Goal: Transaction & Acquisition: Obtain resource

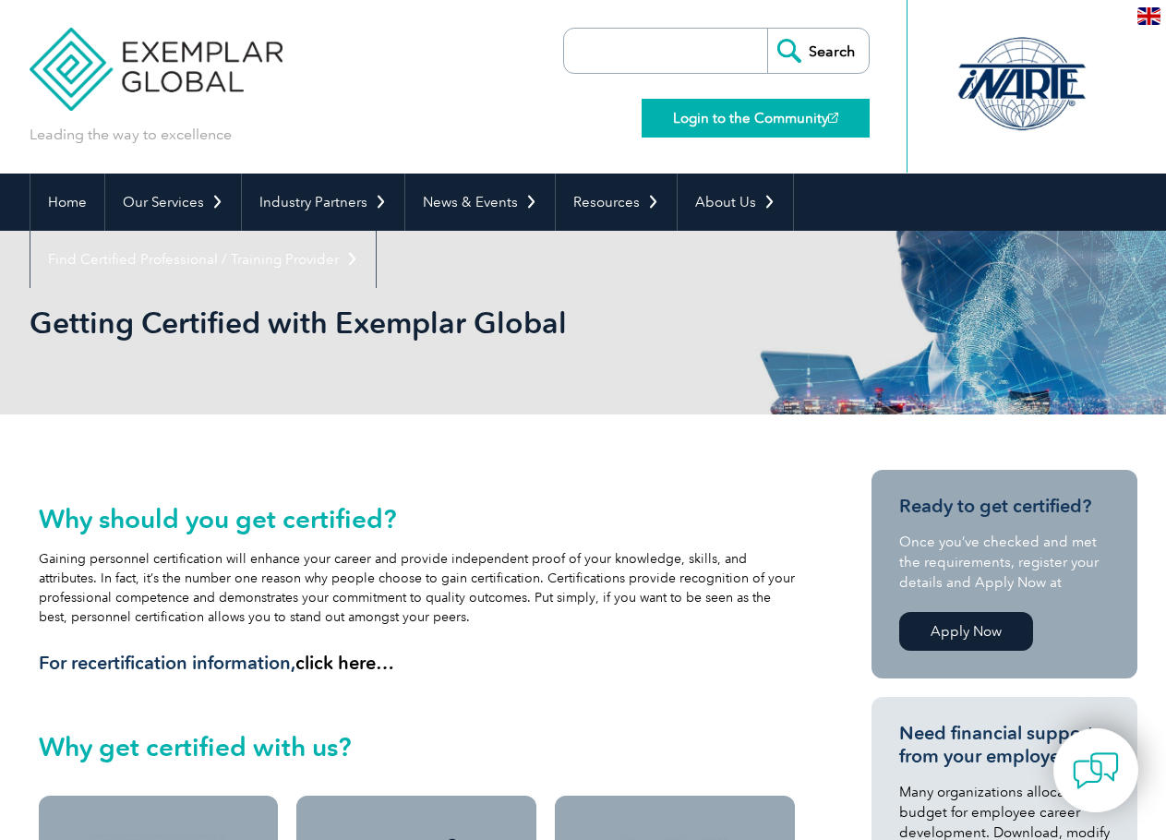
click at [694, 113] on link "Login to the Community" at bounding box center [756, 118] width 228 height 39
click at [764, 120] on link "Login to the Community" at bounding box center [756, 118] width 228 height 39
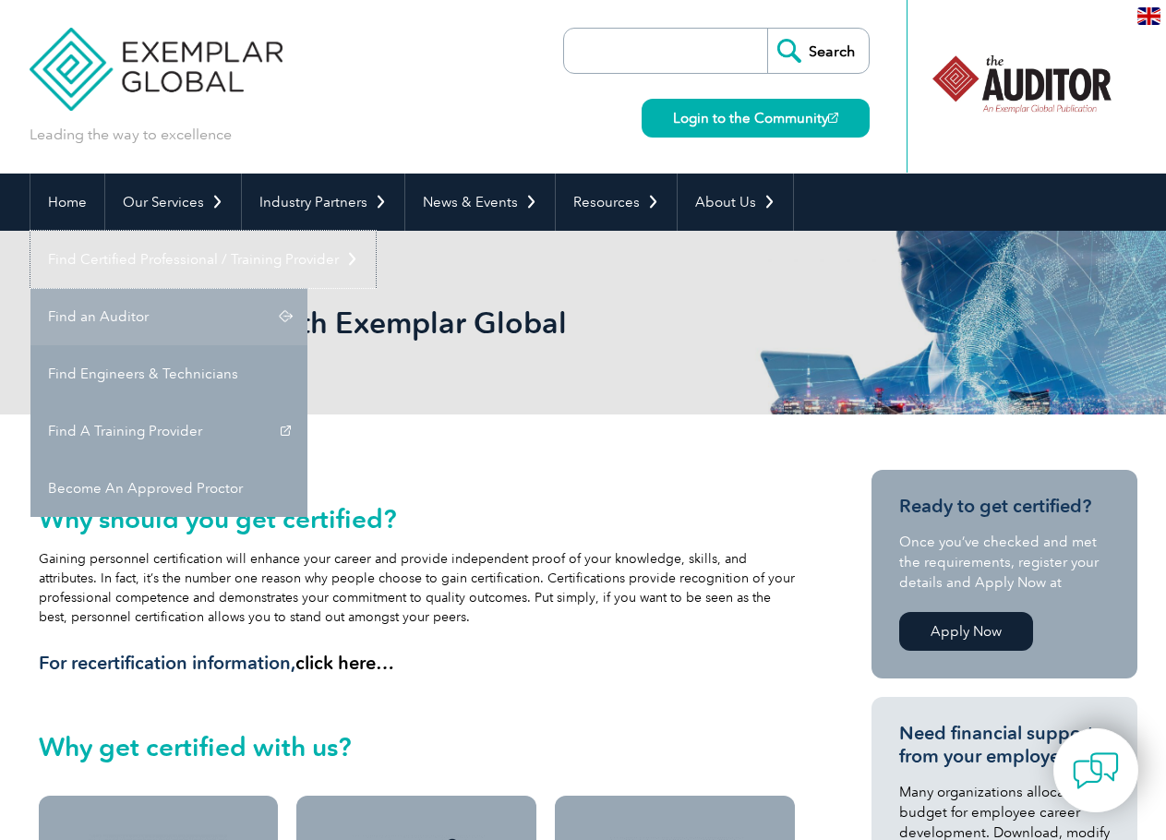
drag, startPoint x: 870, startPoint y: 209, endPoint x: 869, endPoint y: 250, distance: 41.6
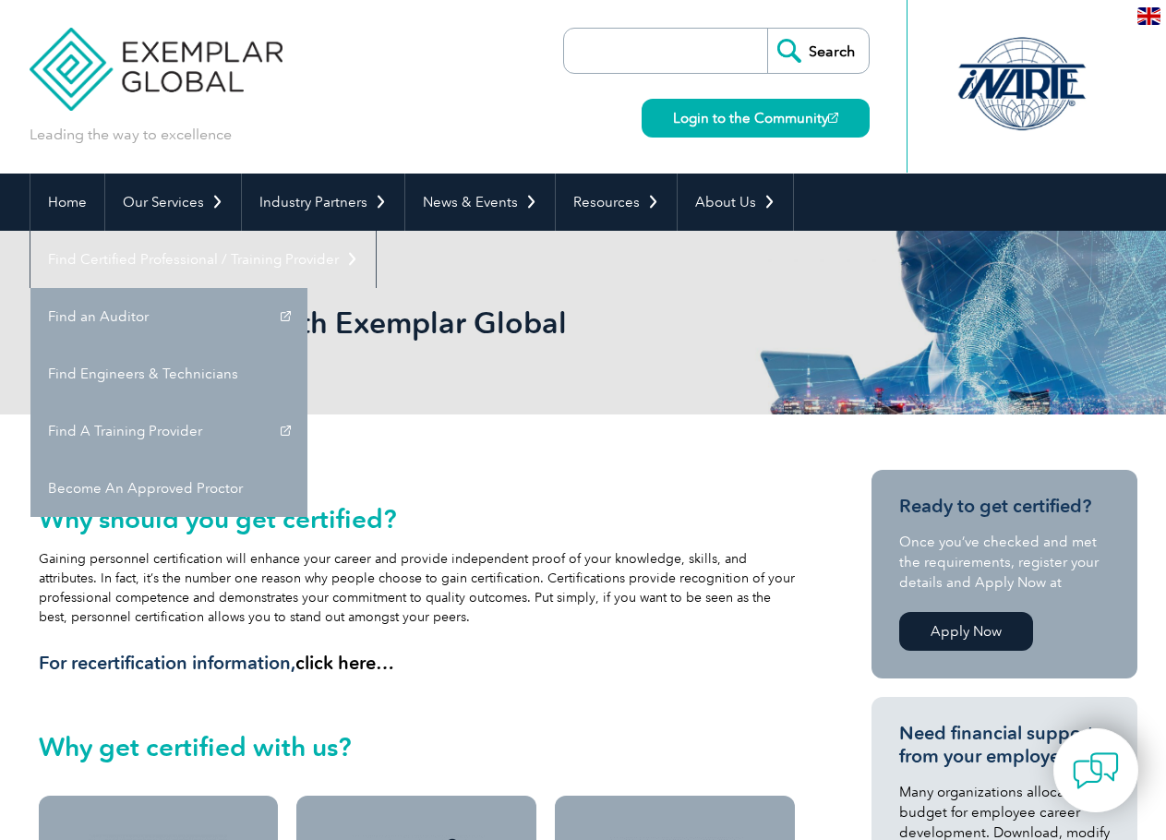
drag, startPoint x: 869, startPoint y: 250, endPoint x: 740, endPoint y: 379, distance: 182.2
click at [740, 379] on div "Getting Certified with Exemplar Global" at bounding box center [584, 323] width 1108 height 184
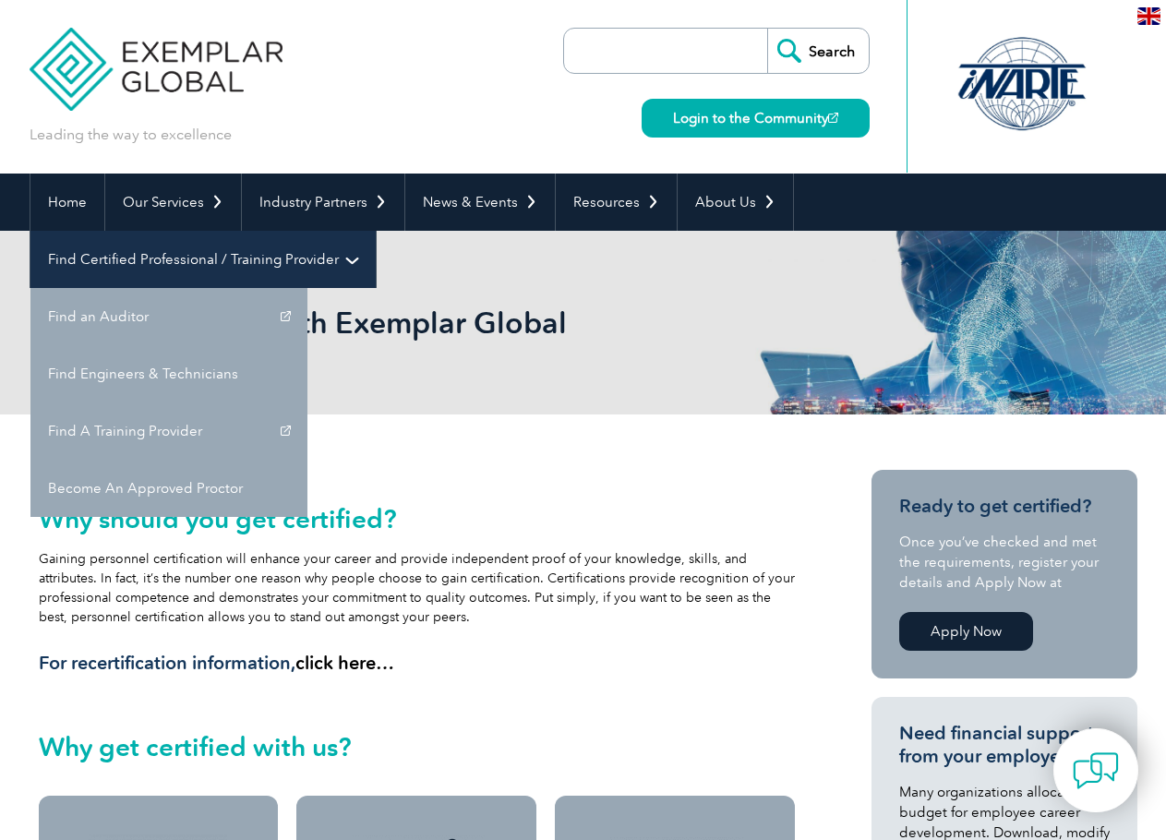
click at [376, 231] on link "Find Certified Professional / Training Provider" at bounding box center [202, 259] width 345 height 57
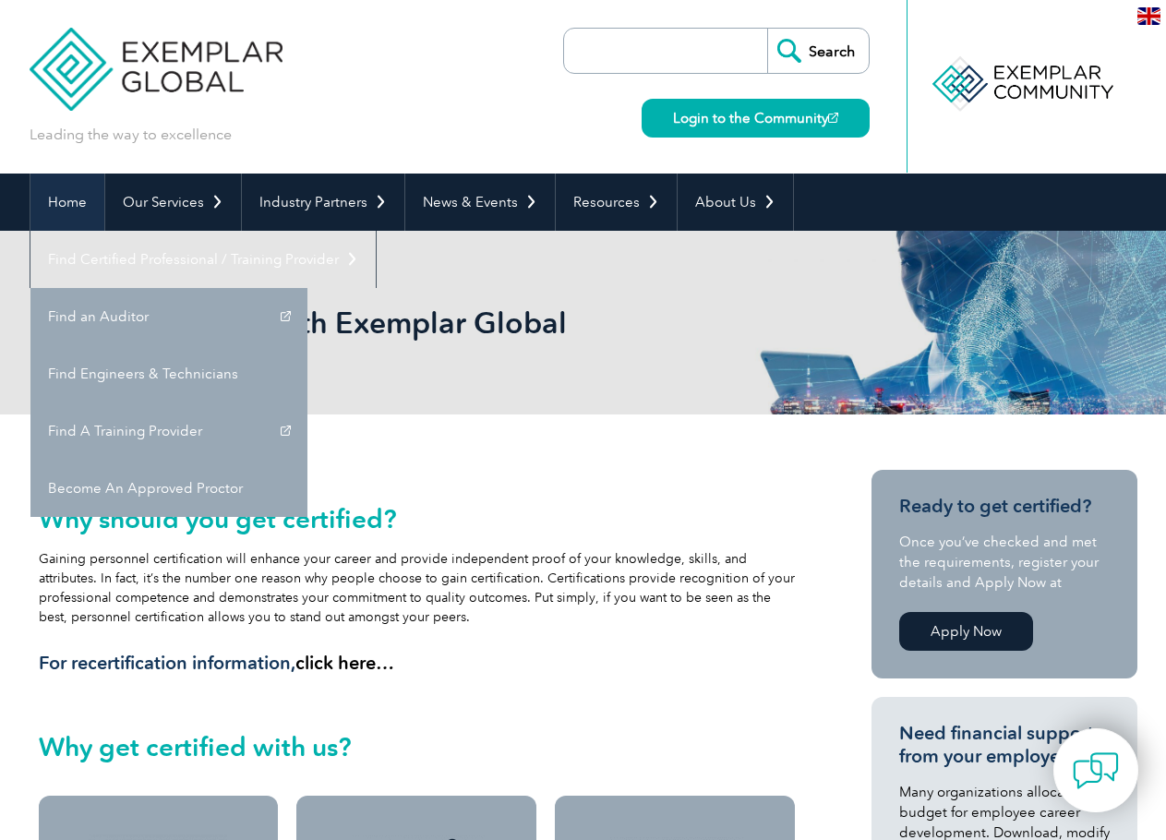
click at [57, 197] on link "Home" at bounding box center [67, 202] width 74 height 57
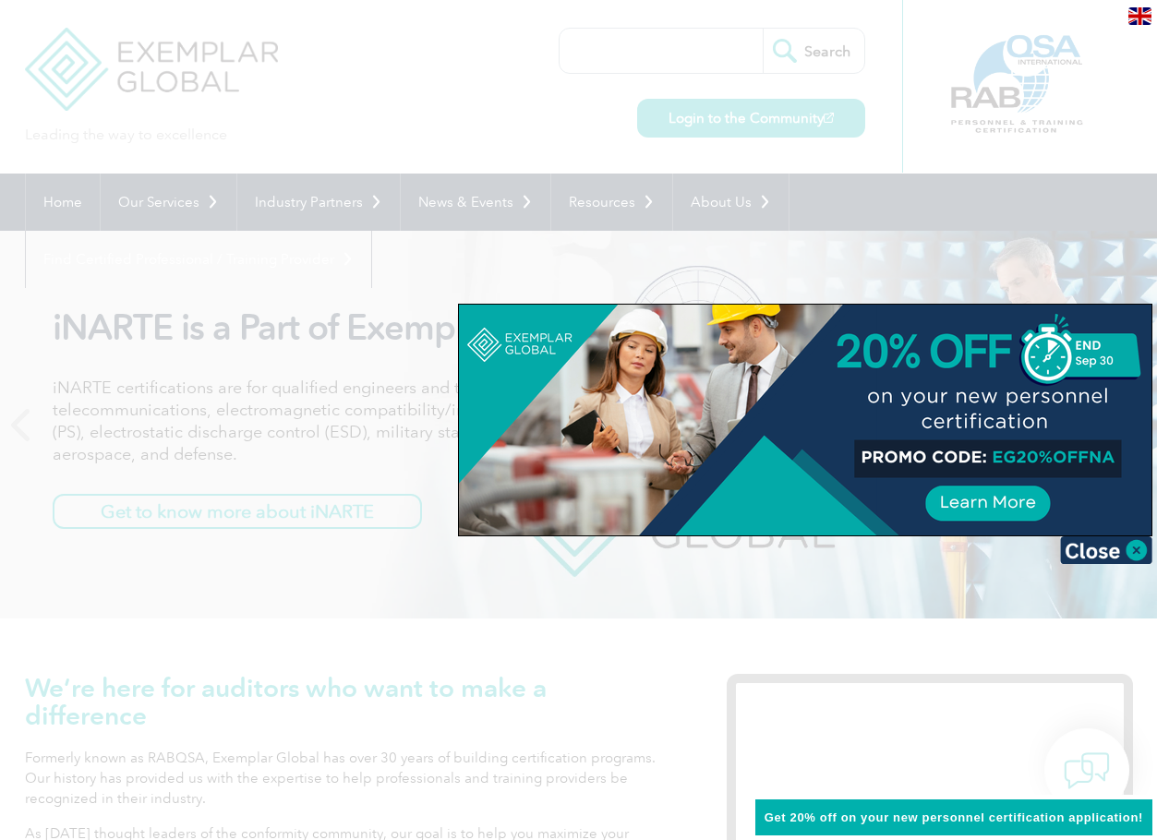
click at [851, 79] on div at bounding box center [578, 420] width 1157 height 840
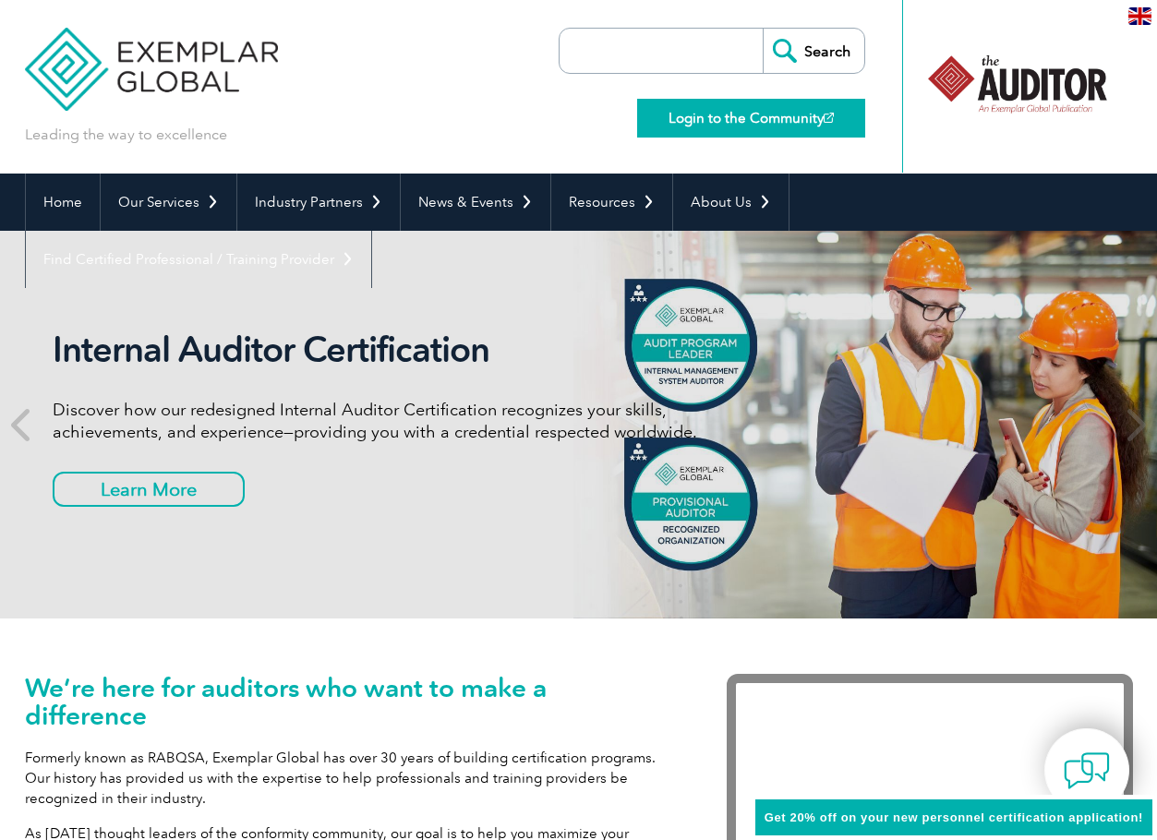
click at [682, 120] on link "Login to the Community" at bounding box center [751, 118] width 228 height 39
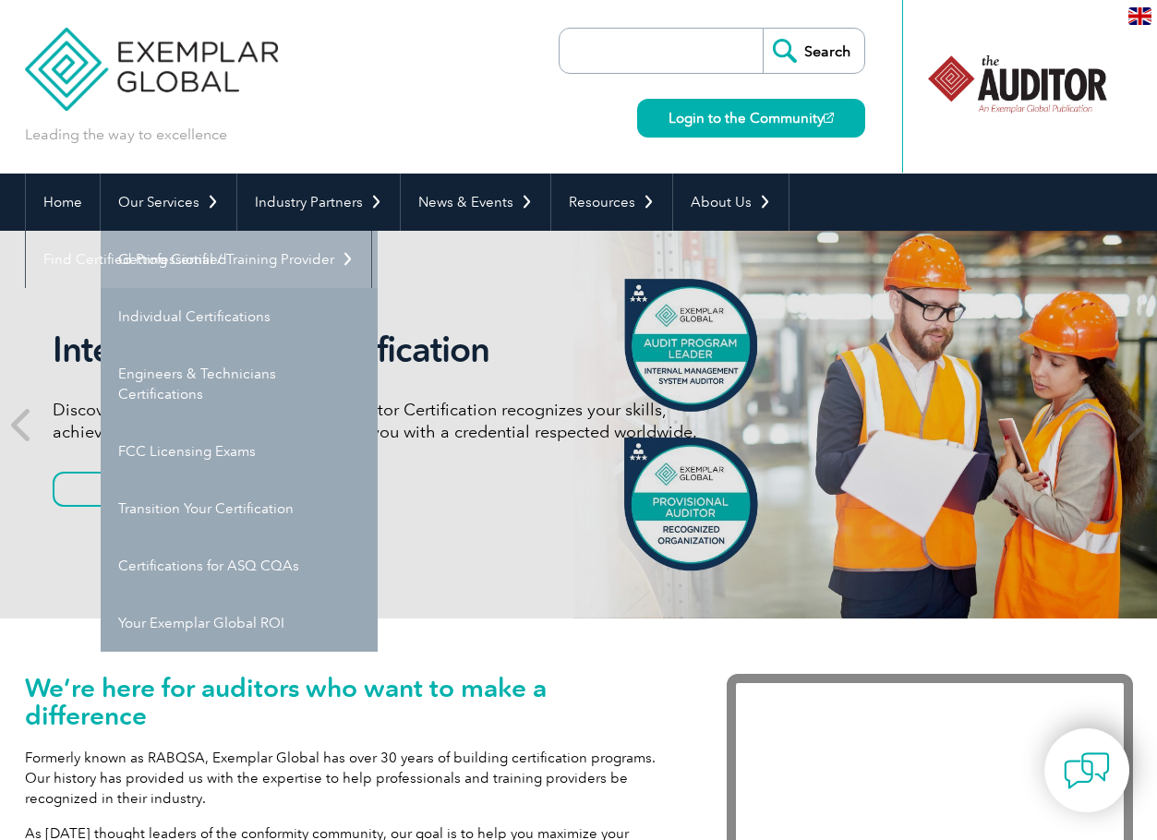
click at [205, 260] on link "Getting Certified" at bounding box center [239, 259] width 277 height 57
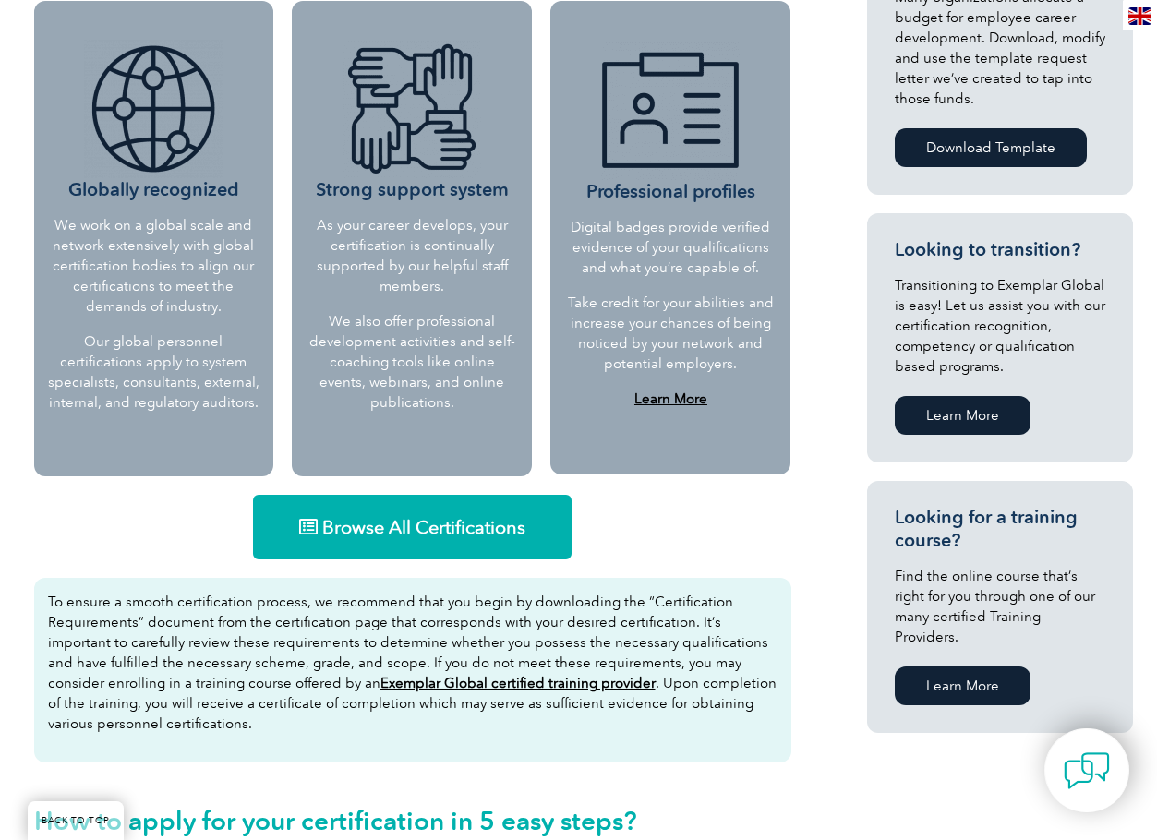
scroll to position [924, 0]
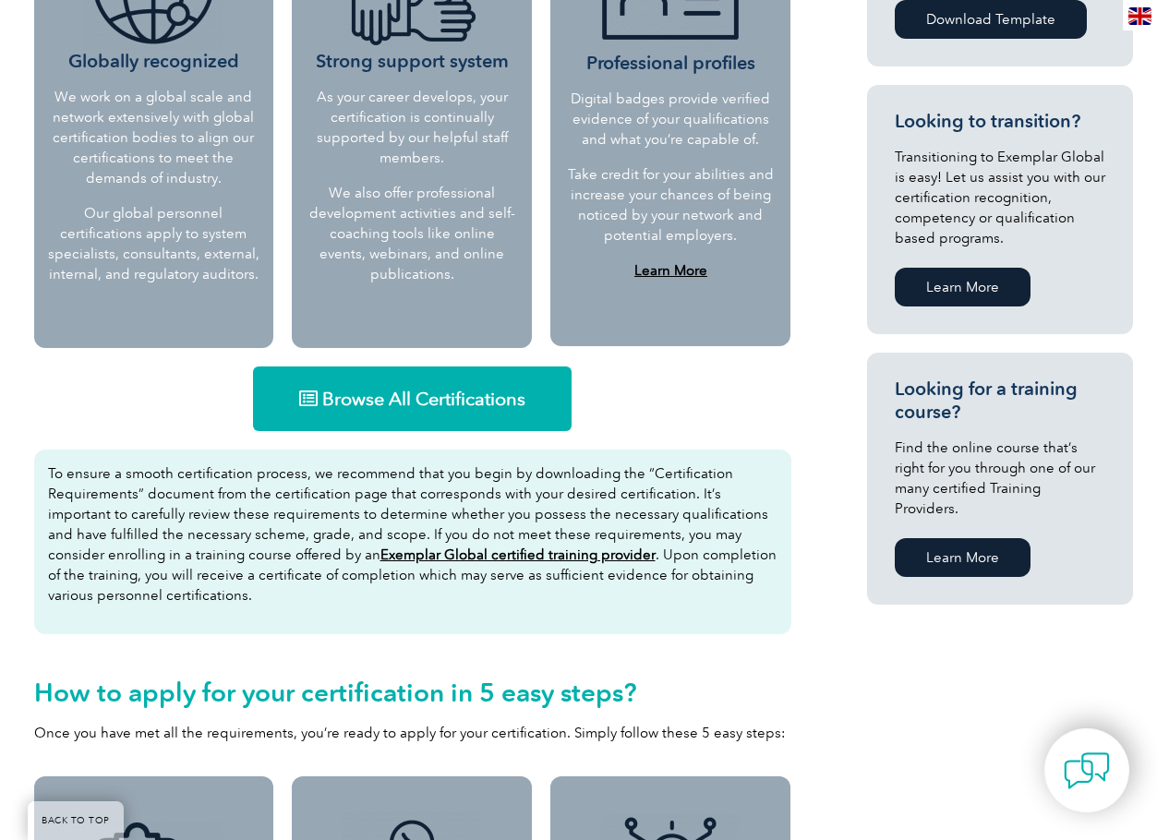
click at [440, 399] on span "Browse All Certifications" at bounding box center [423, 399] width 203 height 18
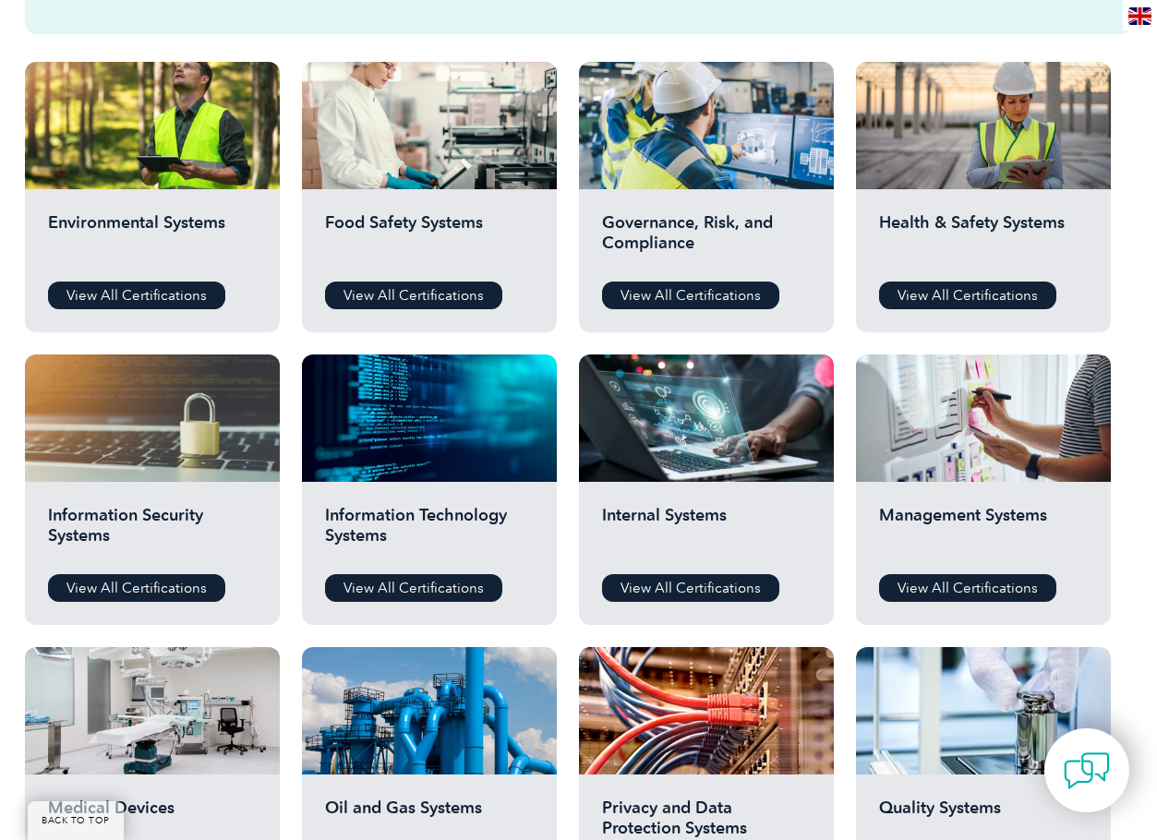
scroll to position [646, 0]
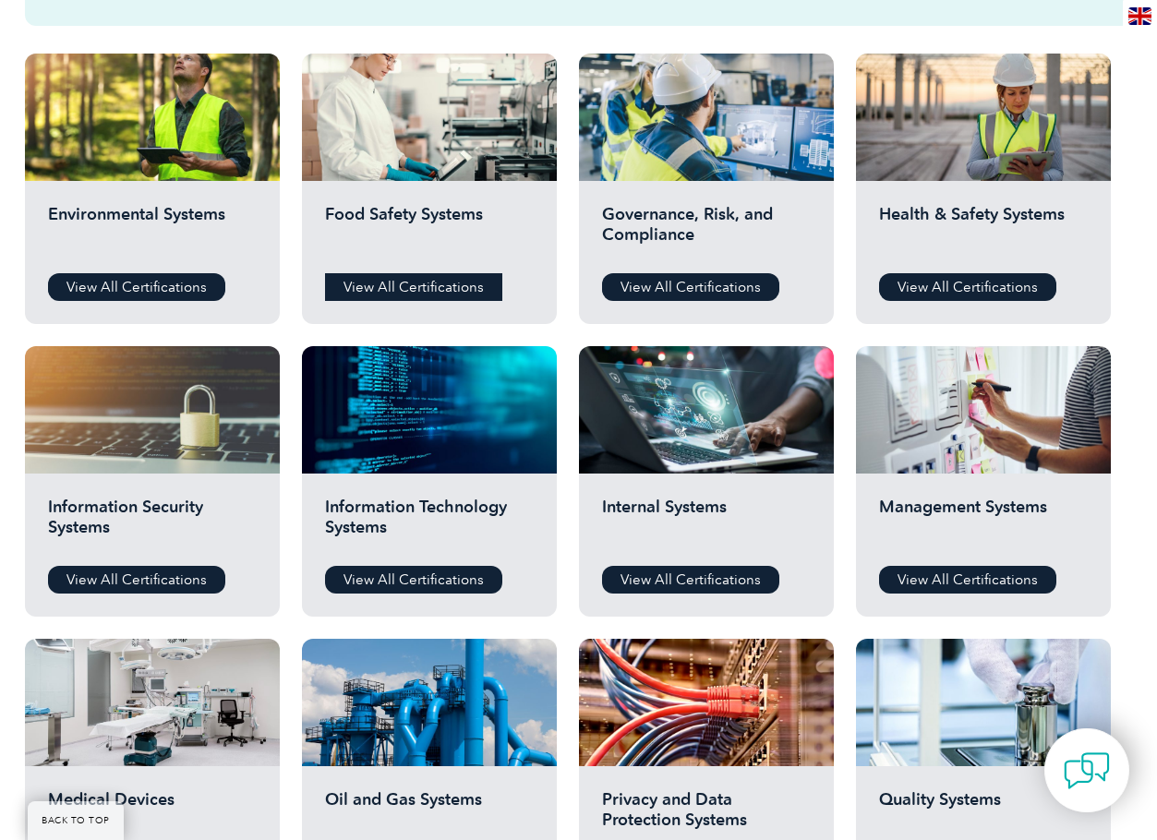
click at [396, 283] on link "View All Certifications" at bounding box center [413, 287] width 177 height 28
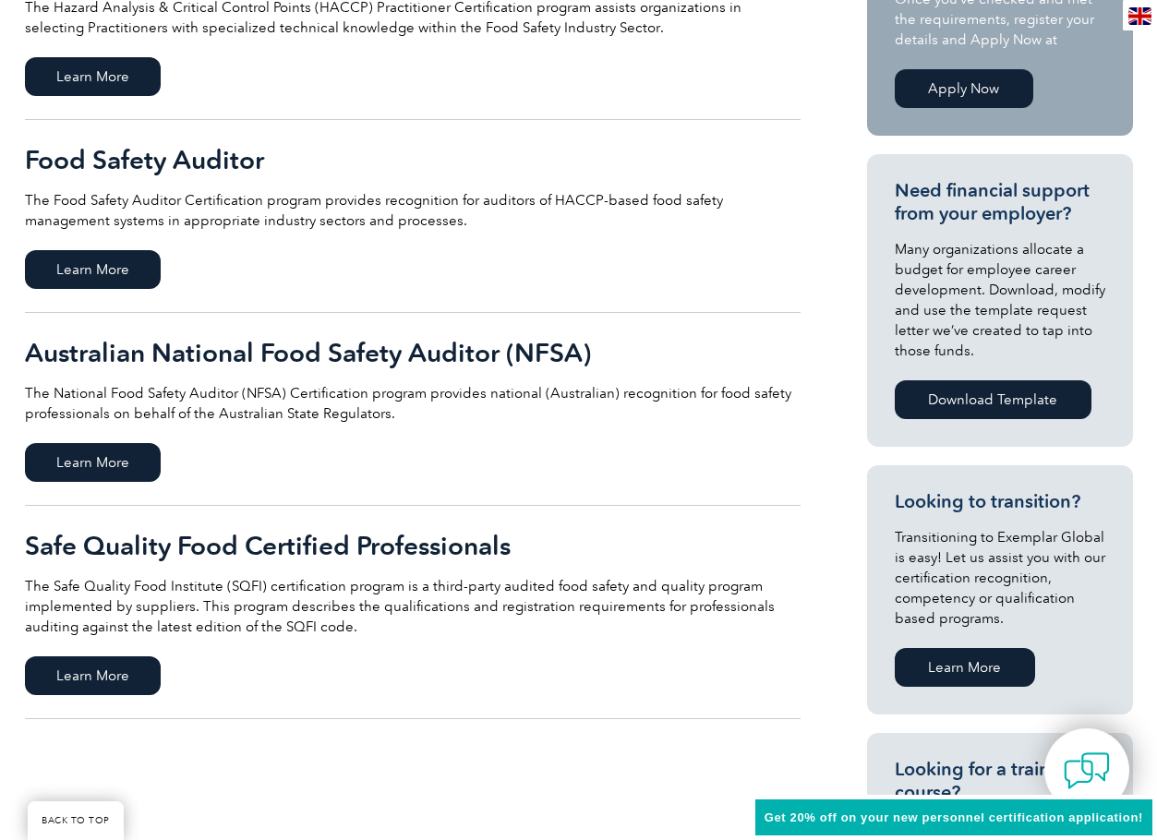
scroll to position [554, 0]
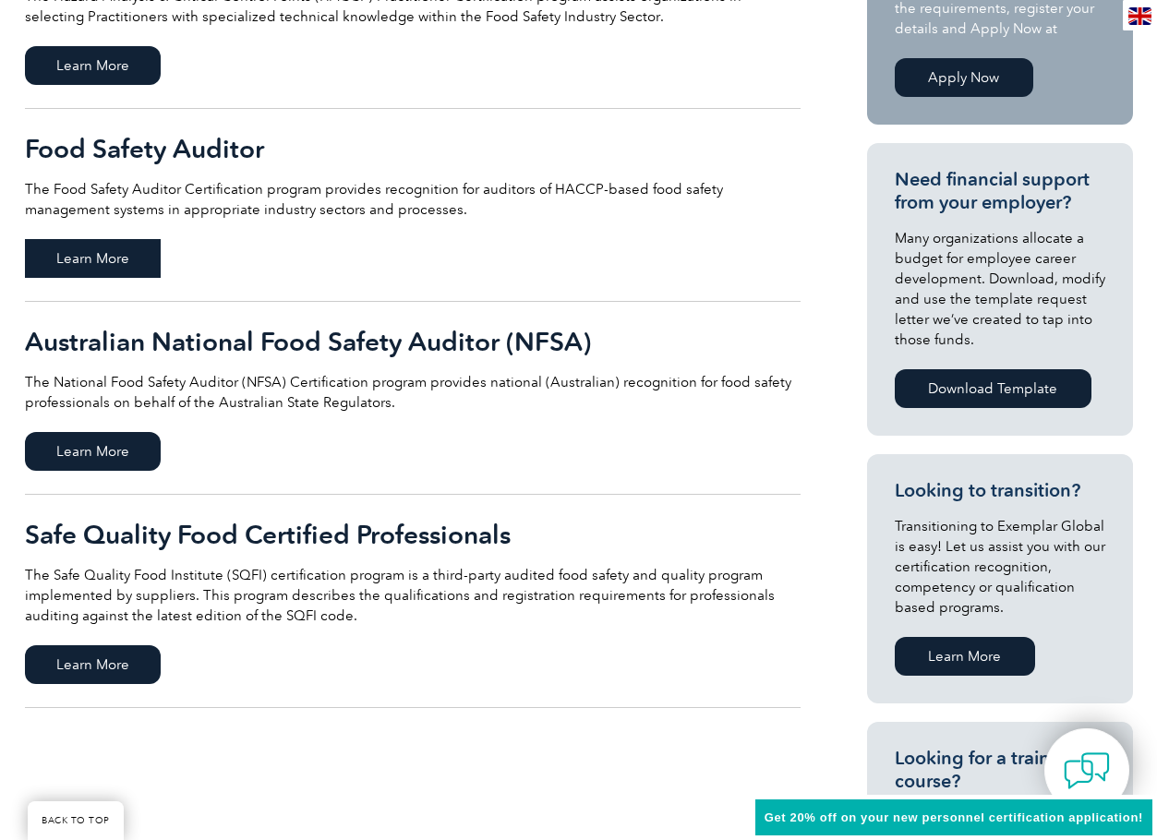
click at [101, 260] on span "Learn More" at bounding box center [93, 258] width 136 height 39
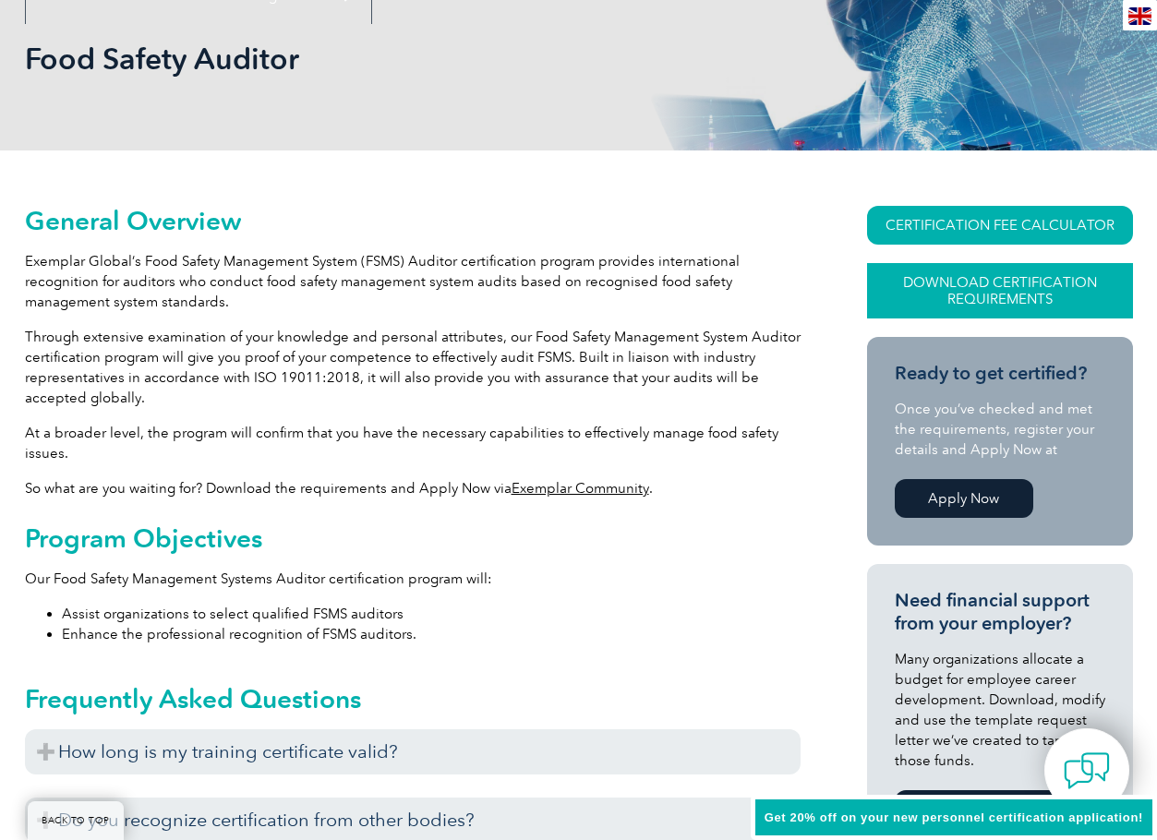
scroll to position [369, 0]
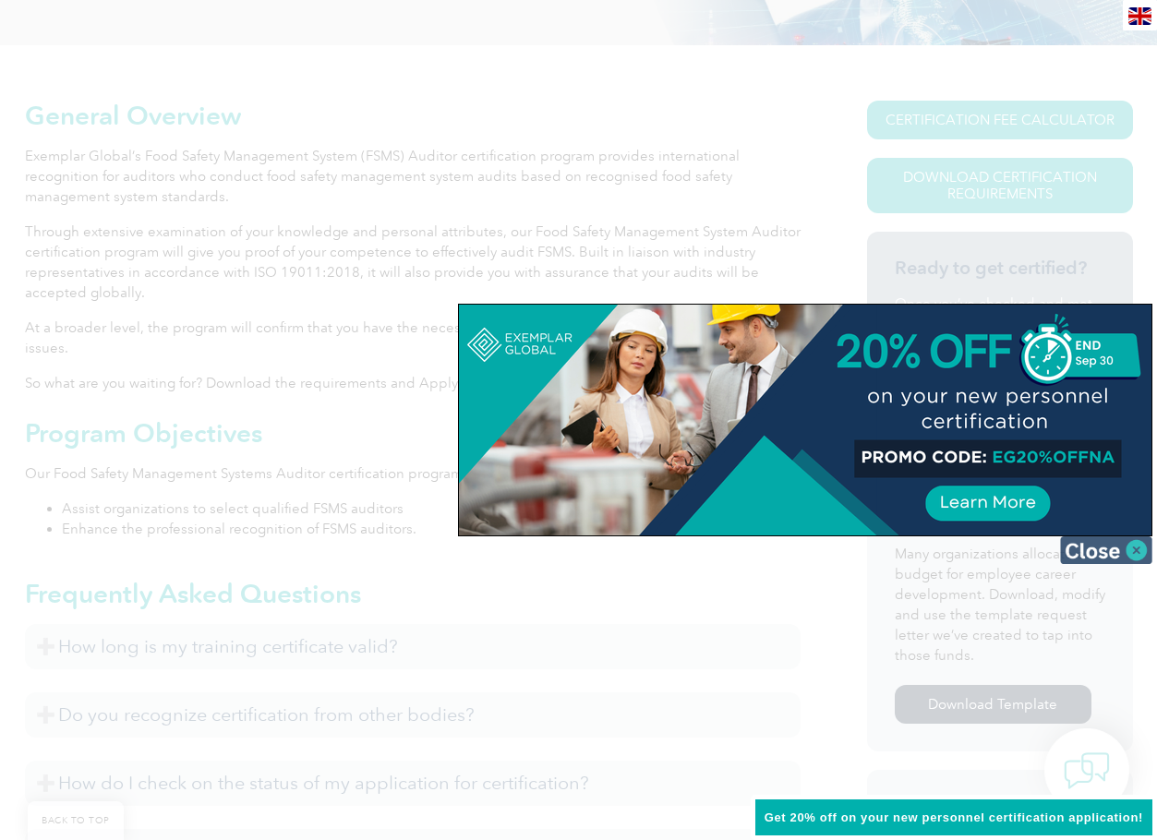
click at [1122, 556] on img at bounding box center [1106, 551] width 92 height 28
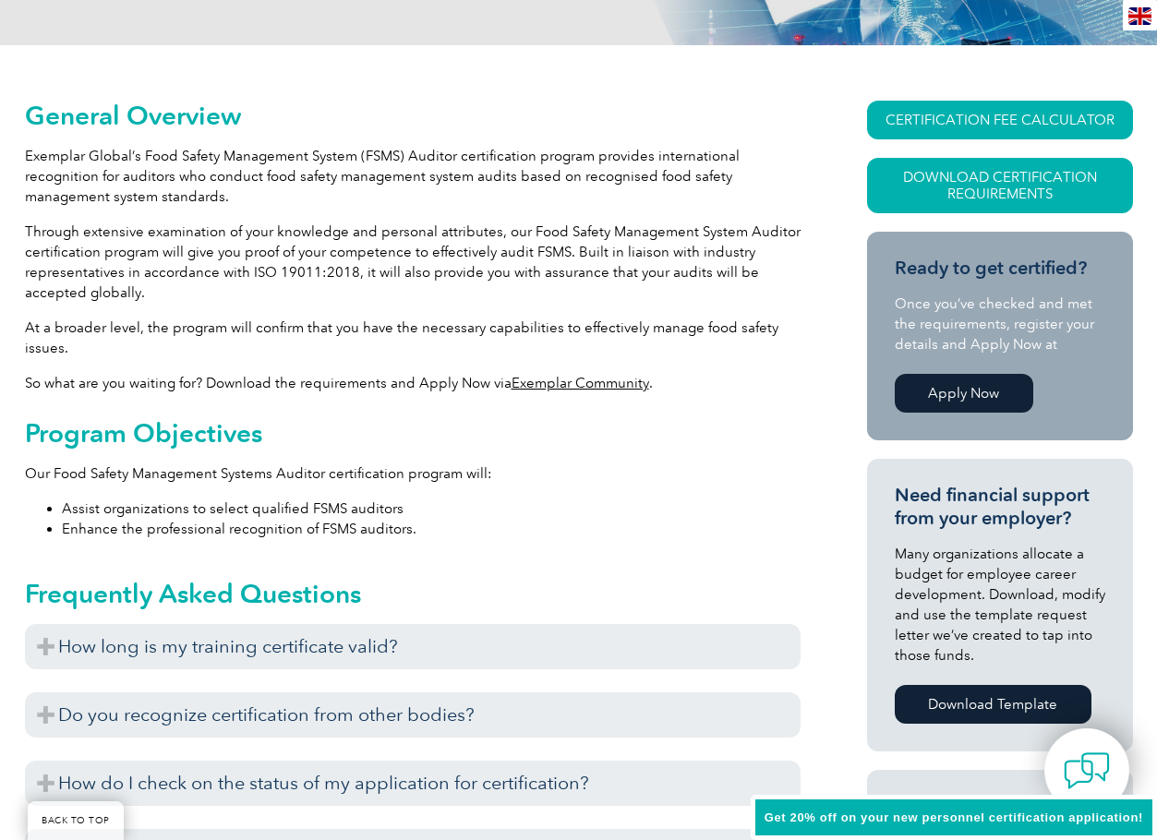
click at [966, 390] on link "Apply Now" at bounding box center [964, 393] width 139 height 39
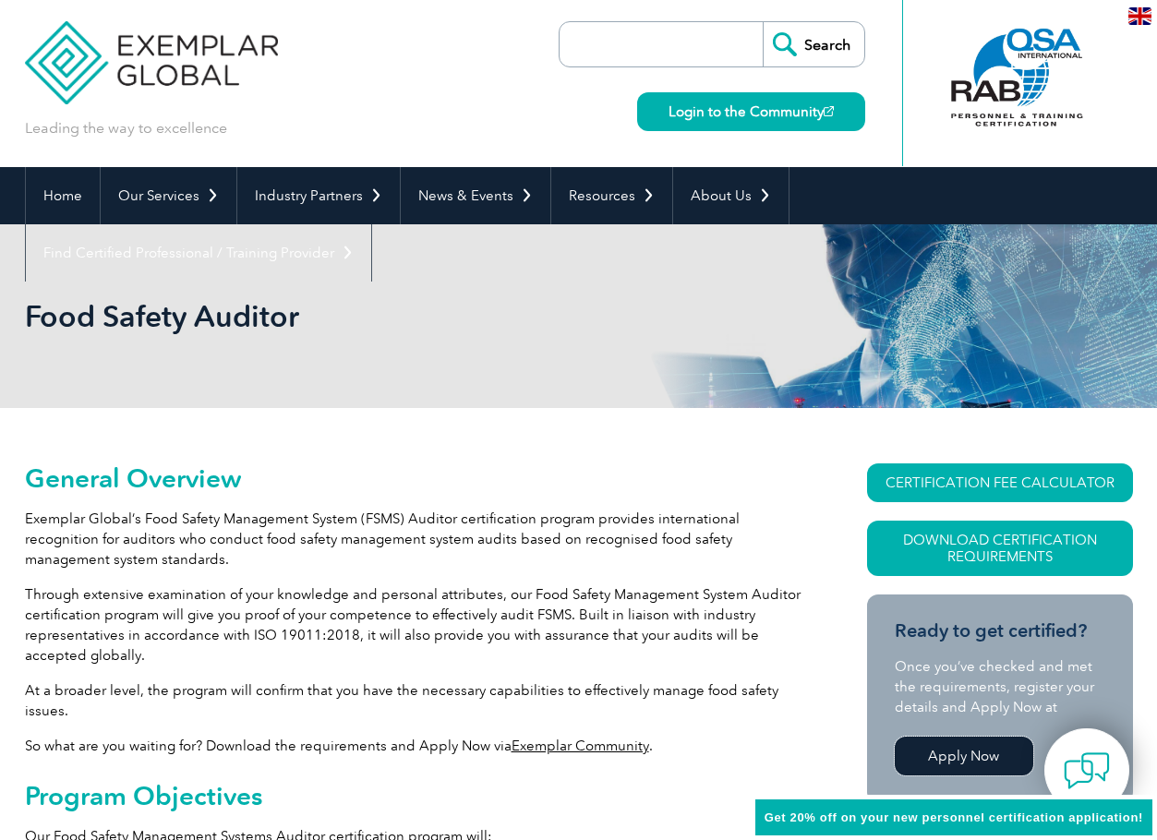
scroll to position [0, 0]
